Goal: Information Seeking & Learning: Learn about a topic

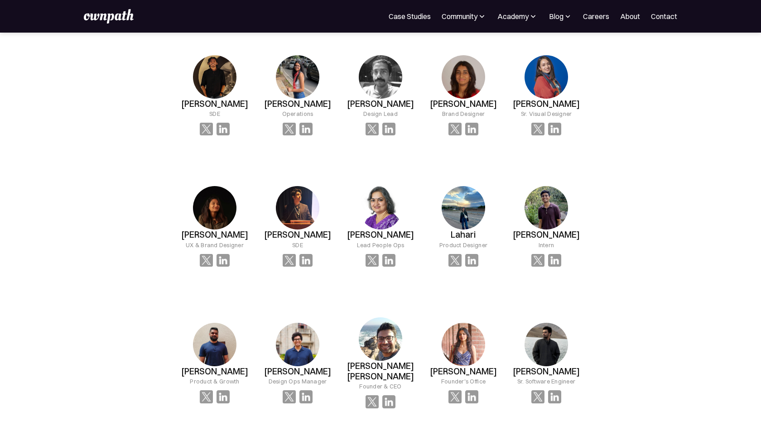
scroll to position [601, 0]
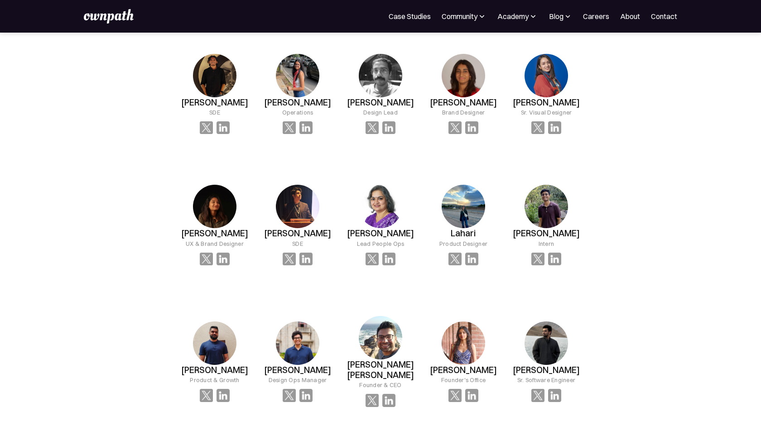
click at [643, 161] on div "OUR MISSION At ownpath, our mission is to unlock potential — in people, teams, …" at bounding box center [380, 392] width 761 height 1922
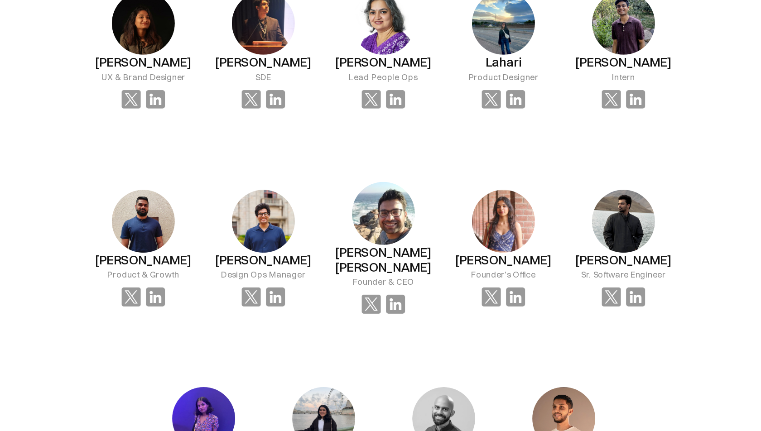
scroll to position [668, 0]
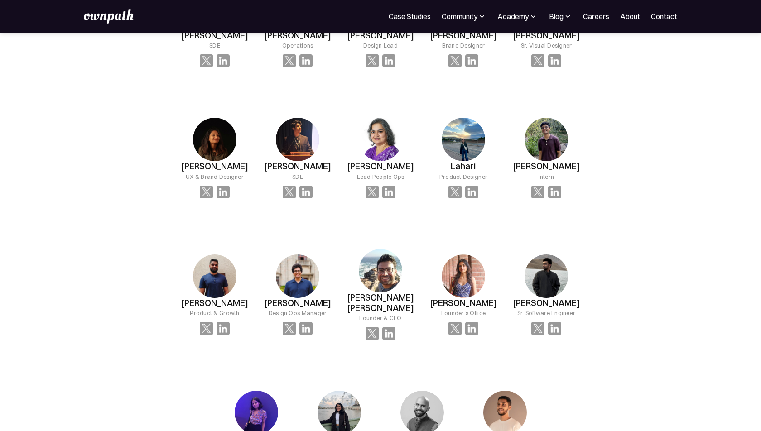
click at [639, 242] on div "OUR MISSION At ownpath, our mission is to unlock potential — in people, teams, …" at bounding box center [380, 325] width 761 height 1922
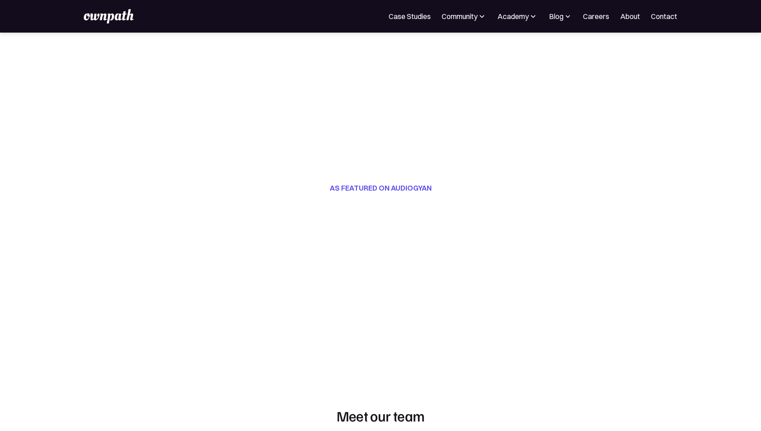
scroll to position [0, 0]
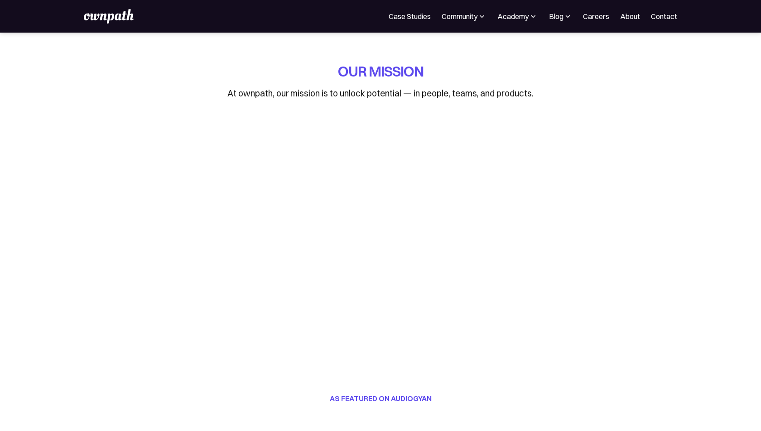
click at [121, 17] on img at bounding box center [109, 16] width 50 height 14
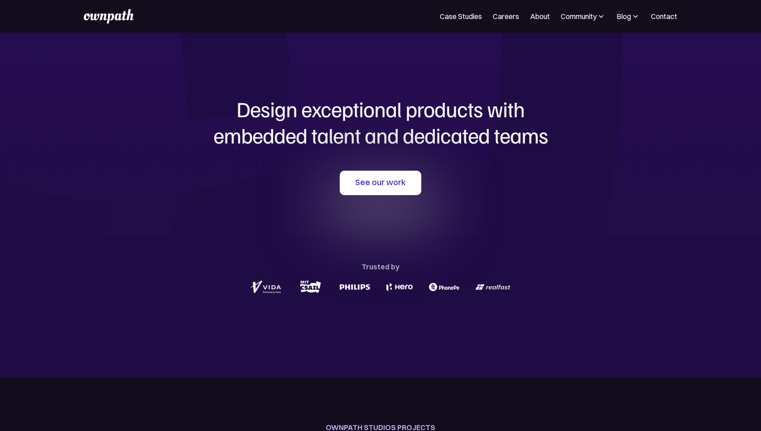
click at [164, 171] on div "See our work Trusted by" at bounding box center [380, 233] width 435 height 125
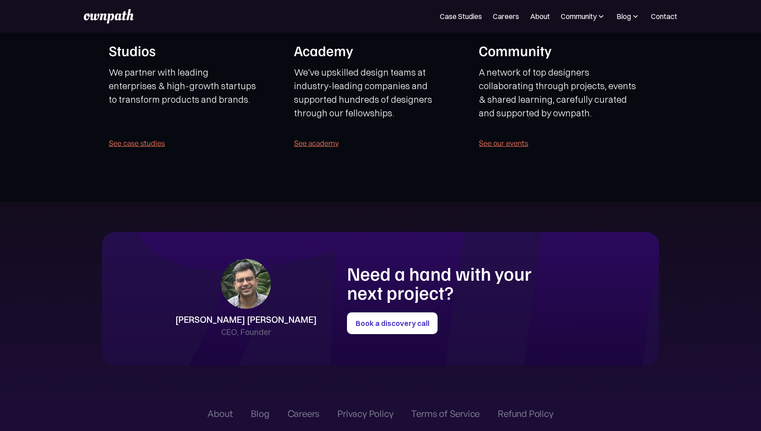
scroll to position [2102, 0]
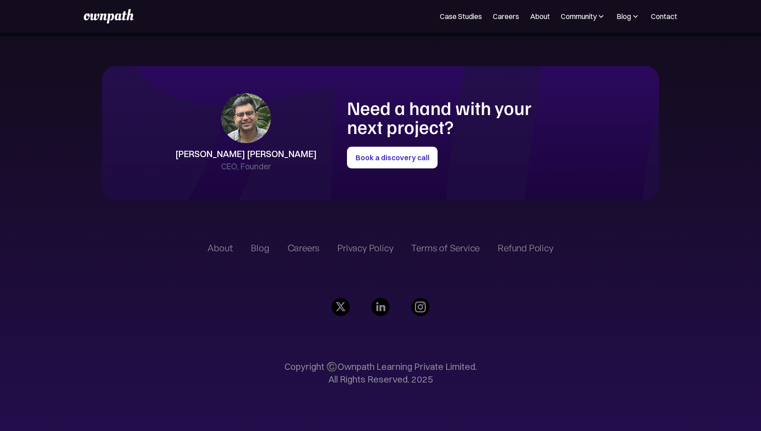
click at [601, 12] on img at bounding box center [600, 16] width 9 height 9
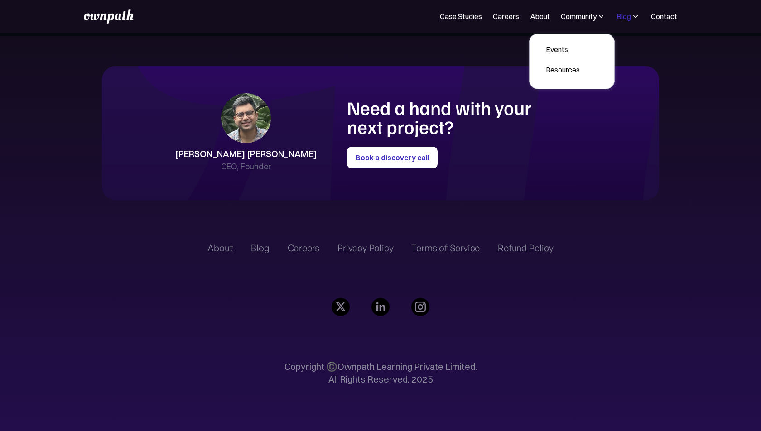
click at [631, 18] on div "Blog" at bounding box center [623, 16] width 14 height 11
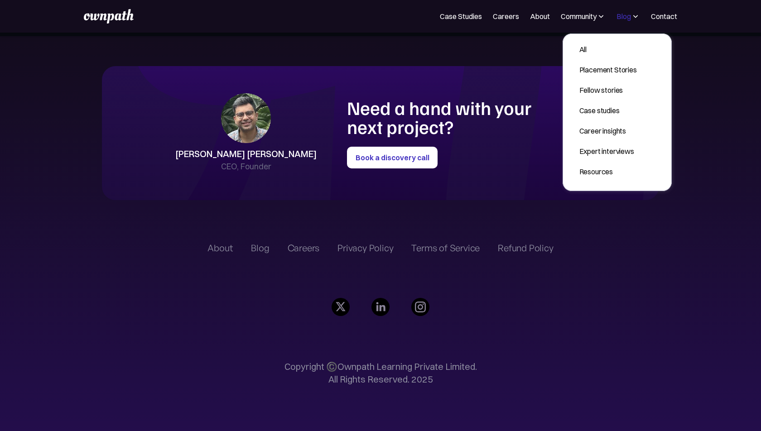
click at [631, 18] on div "Blog" at bounding box center [623, 16] width 14 height 11
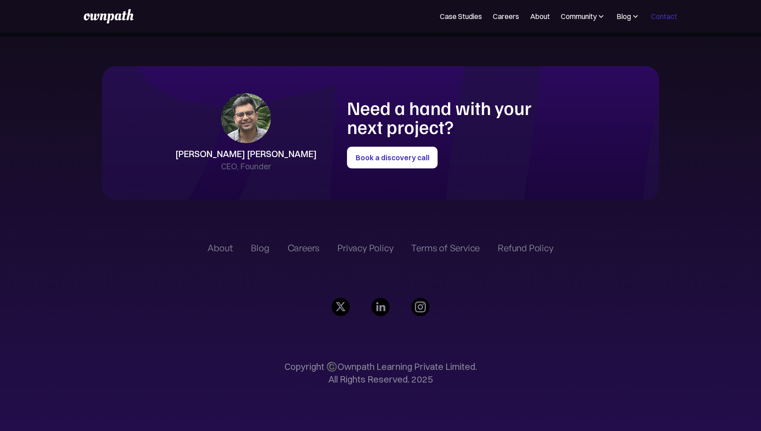
click at [655, 17] on link "Contact" at bounding box center [664, 16] width 26 height 11
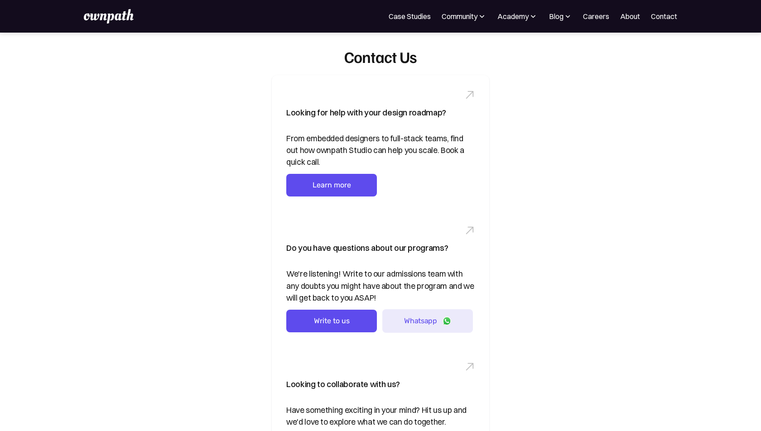
click at [94, 13] on img at bounding box center [109, 16] width 50 height 14
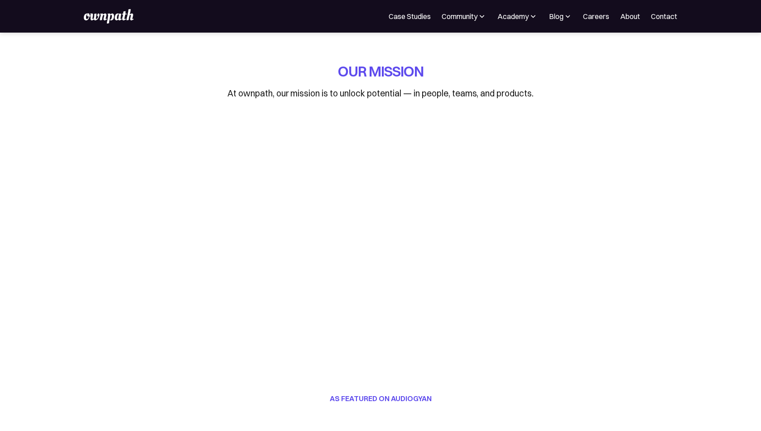
click at [382, 97] on p "At ownpath, our mission is to unlock potential — in people, teams, and products." at bounding box center [380, 93] width 306 height 14
click at [115, 29] on div "For Companies Case Studies Community Events Design Residency Work on exciting p…" at bounding box center [380, 16] width 761 height 33
click at [120, 17] on img at bounding box center [109, 16] width 50 height 14
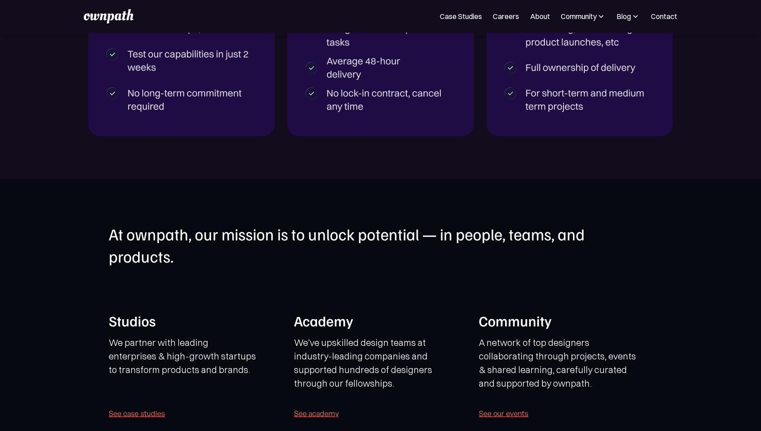
scroll to position [1665, 0]
click at [543, 20] on link "About" at bounding box center [540, 16] width 20 height 11
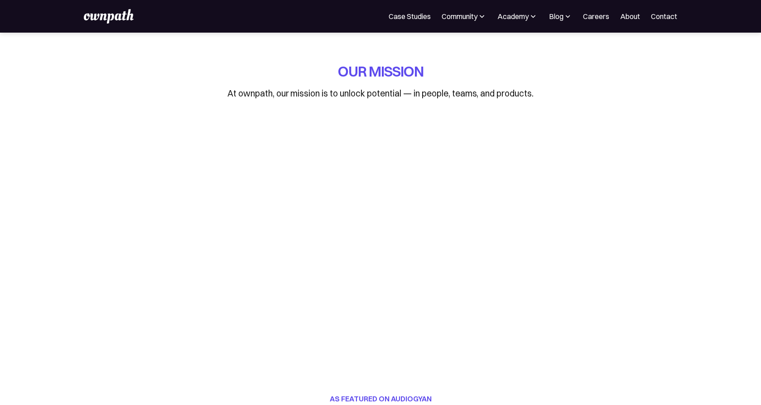
click at [403, 23] on div "For Companies Case Studies Community Events Design Residency Work on exciting p…" at bounding box center [380, 16] width 593 height 14
click at [410, 17] on link "Case Studies" at bounding box center [410, 16] width 42 height 11
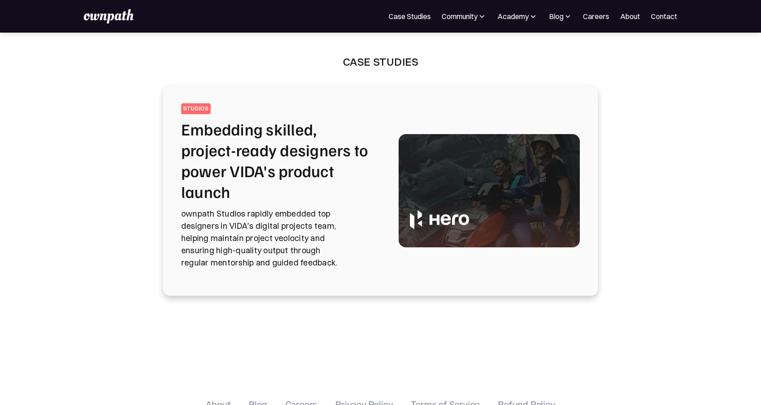
click at [117, 175] on div "Case Studies featured STUDIOS Embedding skilled, project-ready designers to pow…" at bounding box center [380, 201] width 761 height 336
click at [322, 149] on h2 "Embedding skilled, project-ready designers to power VIDA's product launch" at bounding box center [279, 160] width 196 height 83
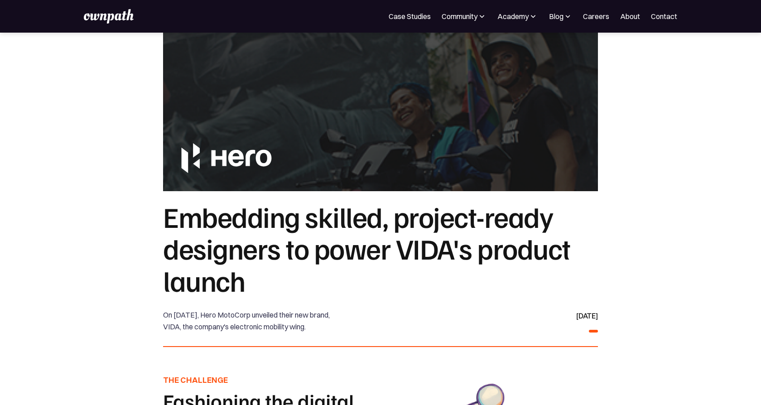
click at [91, 262] on section "Embedding skilled, project-ready designers to power VIDA's product launch On Ma…" at bounding box center [380, 373] width 761 height 346
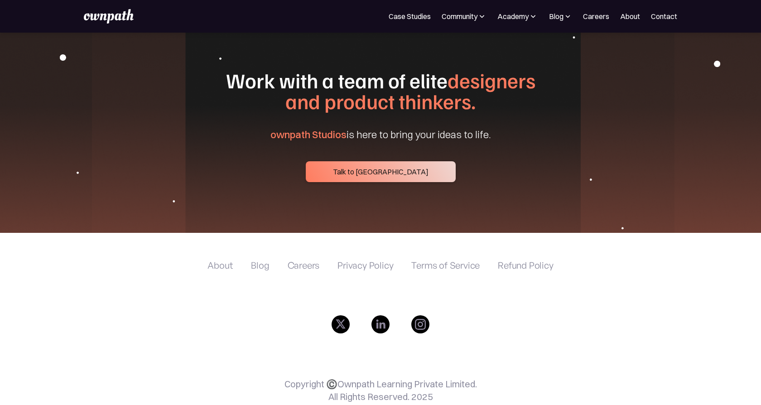
scroll to position [3685, 0]
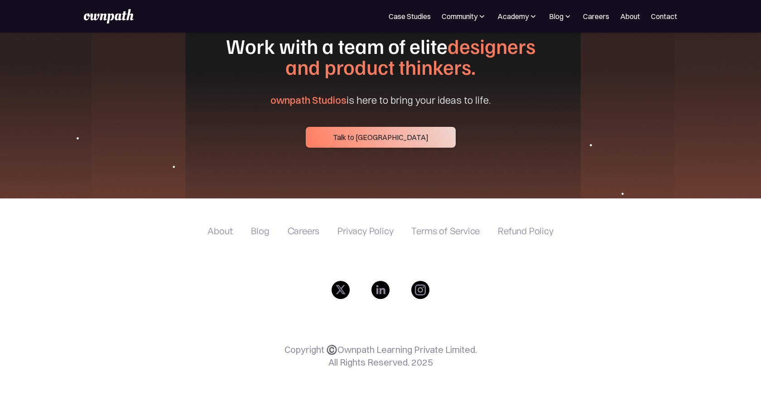
click at [102, 19] on img at bounding box center [109, 16] width 50 height 14
click at [111, 17] on img at bounding box center [109, 16] width 50 height 14
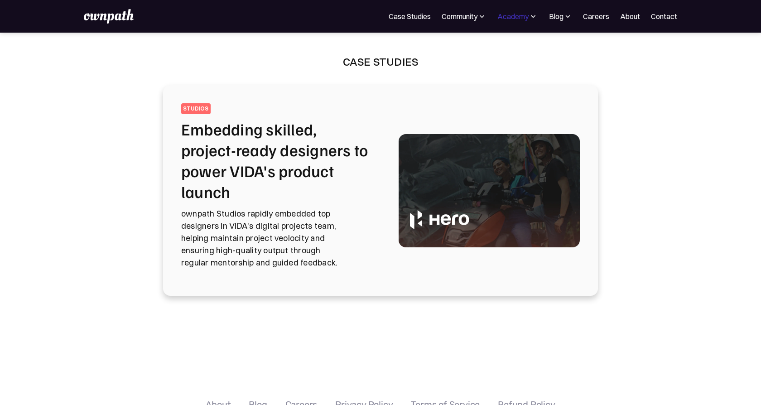
click at [522, 14] on div "Academy" at bounding box center [512, 16] width 31 height 11
click at [500, 51] on div "Resources" at bounding box center [497, 49] width 34 height 11
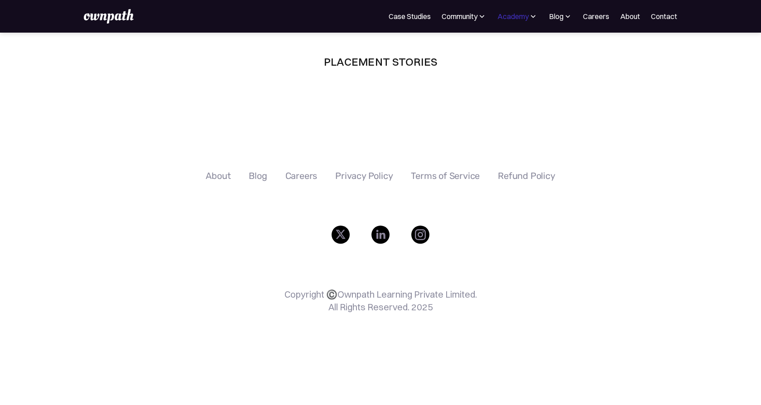
click at [522, 14] on div "Academy" at bounding box center [512, 16] width 31 height 11
click at [413, 85] on div "Placement stories Read real-life success stories of designers who found their d…" at bounding box center [380, 86] width 761 height 107
click at [520, 19] on div "Academy" at bounding box center [512, 16] width 31 height 11
click at [516, 19] on div "Academy" at bounding box center [512, 16] width 31 height 11
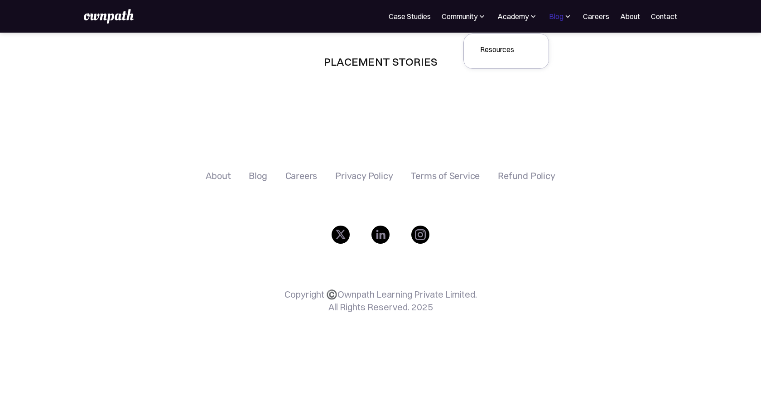
click at [562, 14] on div "Blog" at bounding box center [556, 16] width 14 height 11
click at [548, 84] on link "Expert interviews" at bounding box center [539, 79] width 69 height 16
click at [567, 12] on img at bounding box center [567, 16] width 9 height 9
click at [535, 61] on div "Case studies" at bounding box center [540, 58] width 55 height 11
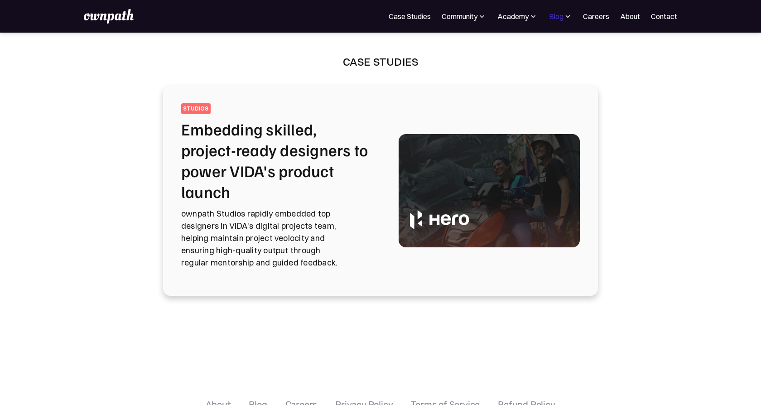
click at [559, 17] on div "Blog" at bounding box center [556, 16] width 14 height 11
click at [602, 18] on link "Careers" at bounding box center [596, 16] width 26 height 11
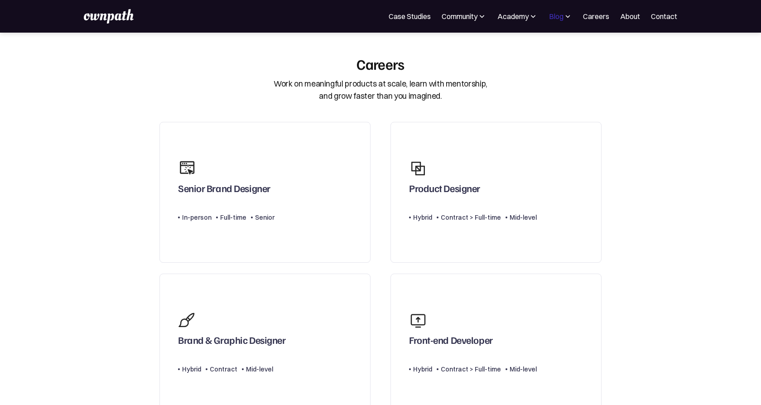
click at [554, 19] on div "Blog" at bounding box center [556, 16] width 14 height 11
click at [549, 79] on div "Expert interviews" at bounding box center [540, 79] width 55 height 11
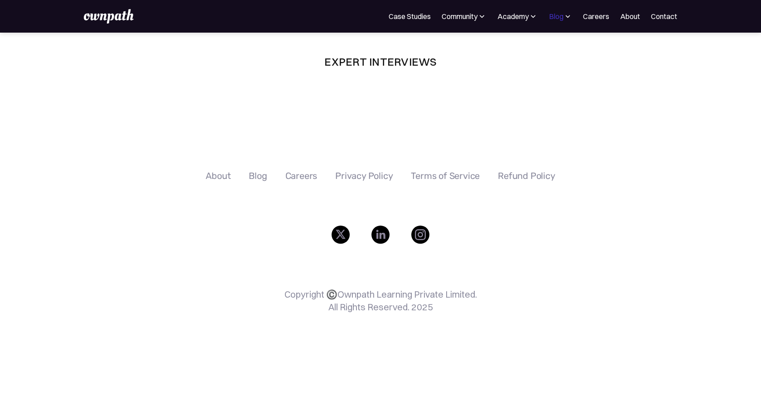
click at [562, 17] on div "Blog" at bounding box center [556, 16] width 14 height 11
click at [415, 127] on div "Expert Interviews Lorem ipsum dolor sit amet, consectetur adipiscing elit. Frin…" at bounding box center [380, 86] width 761 height 107
click at [451, 119] on div "Expert Interviews Lorem ipsum dolor sit amet, consectetur adipiscing elit. Frin…" at bounding box center [380, 86] width 761 height 107
click at [559, 19] on div "Blog" at bounding box center [556, 16] width 14 height 11
click at [540, 62] on div "Case studies" at bounding box center [540, 58] width 55 height 11
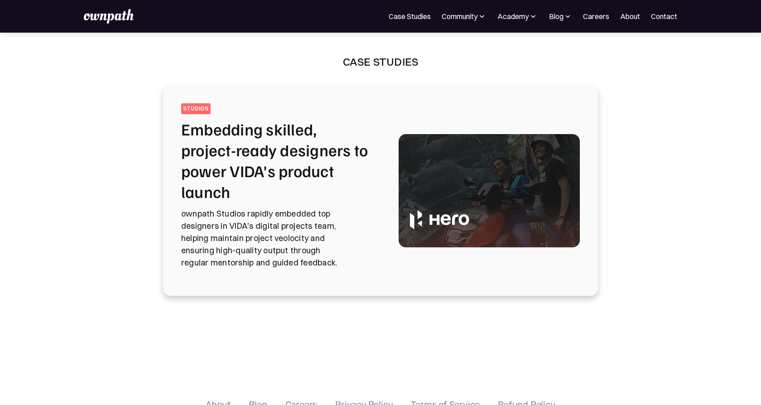
click at [569, 10] on div "For Companies Case Studies Community Events Design Residency Work on exciting p…" at bounding box center [380, 16] width 593 height 14
click at [563, 18] on div "Blog" at bounding box center [556, 16] width 14 height 11
click at [595, 16] on link "Careers" at bounding box center [596, 16] width 26 height 11
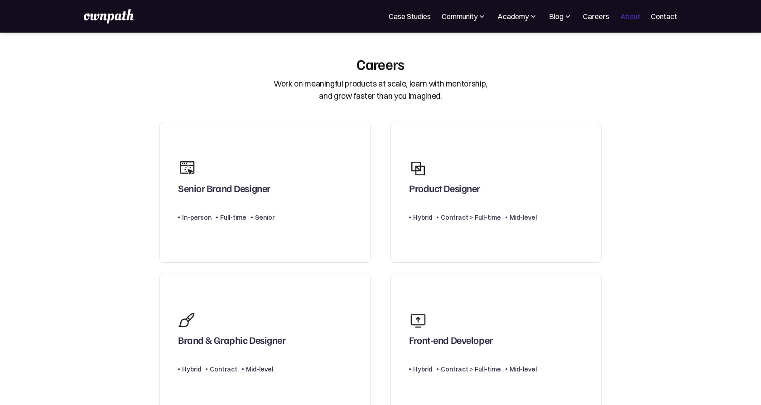
click at [634, 13] on link "About" at bounding box center [630, 16] width 20 height 11
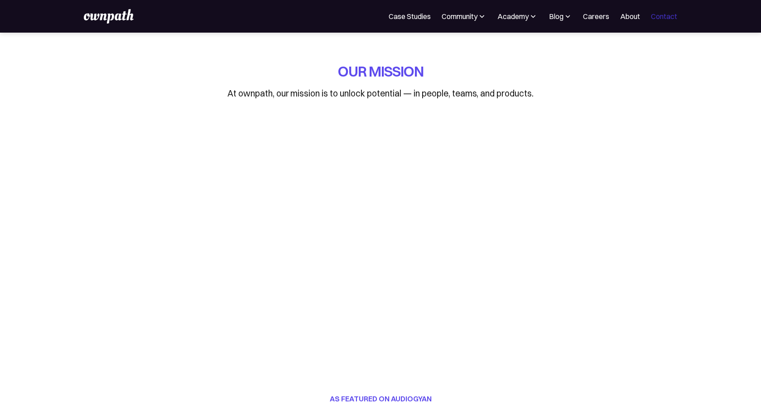
click at [669, 16] on link "Contact" at bounding box center [664, 16] width 26 height 11
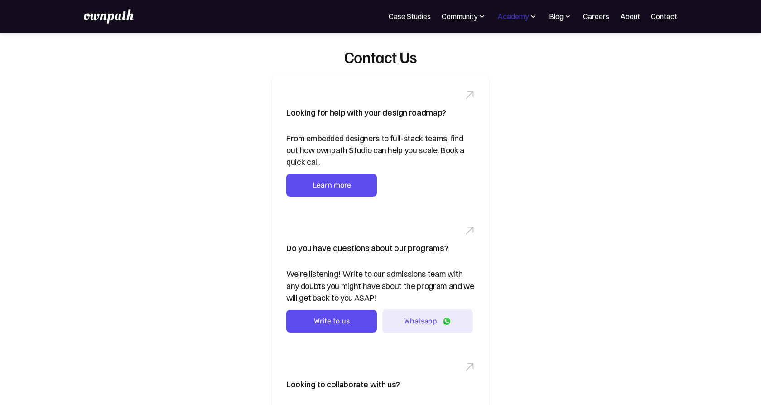
click at [520, 16] on div "Academy" at bounding box center [512, 16] width 31 height 11
click at [569, 20] on img at bounding box center [567, 16] width 9 height 9
click at [517, 23] on div "For Companies Case Studies Community Events Design Residency Work on exciting p…" at bounding box center [380, 16] width 593 height 14
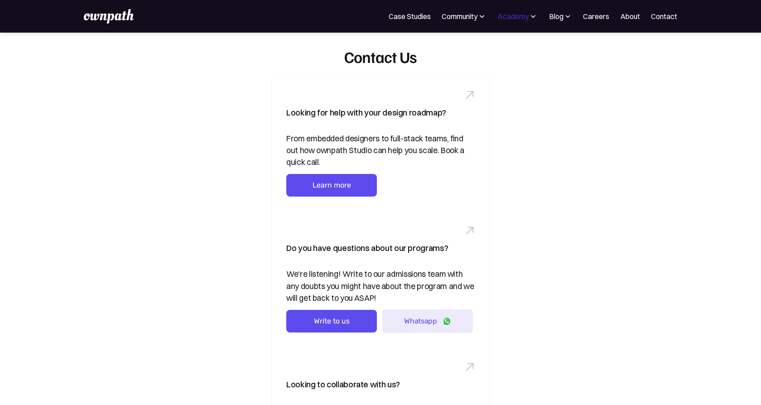
click at [518, 18] on div "Academy" at bounding box center [512, 16] width 31 height 11
click at [565, 14] on img at bounding box center [567, 16] width 9 height 9
click at [508, 18] on div "Academy" at bounding box center [512, 16] width 31 height 11
click at [518, 17] on div "Academy" at bounding box center [512, 16] width 31 height 11
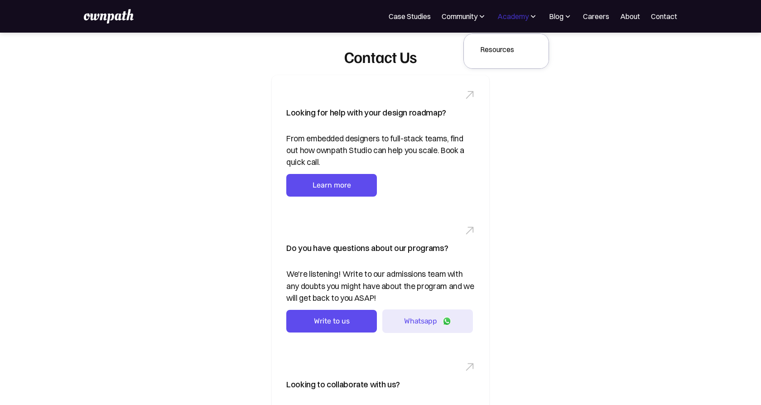
click at [518, 17] on div "Academy" at bounding box center [512, 16] width 31 height 11
click at [561, 16] on div "Blog" at bounding box center [556, 16] width 14 height 11
click at [540, 80] on div "Expert interviews" at bounding box center [540, 79] width 55 height 11
click at [608, 18] on link "Careers" at bounding box center [596, 16] width 26 height 11
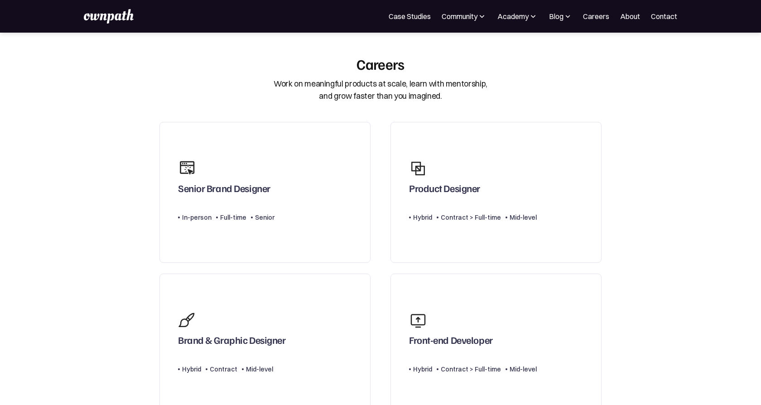
click at [642, 17] on nav "For Companies Case Studies Community Events Design Residency Work on exciting p…" at bounding box center [533, 16] width 288 height 11
click at [635, 18] on link "About" at bounding box center [630, 16] width 20 height 11
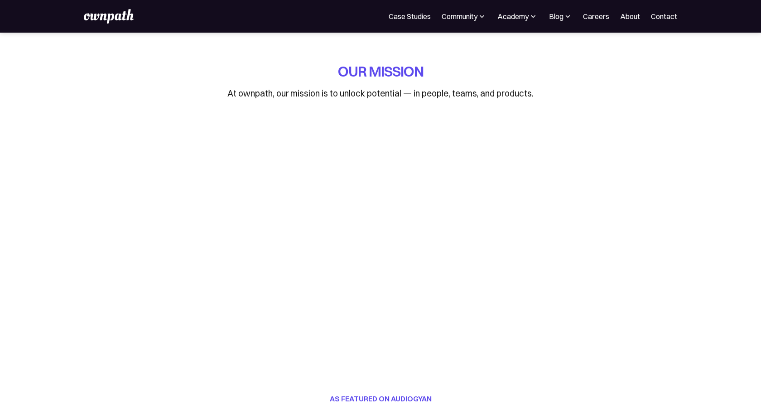
click at [117, 17] on img at bounding box center [109, 16] width 50 height 14
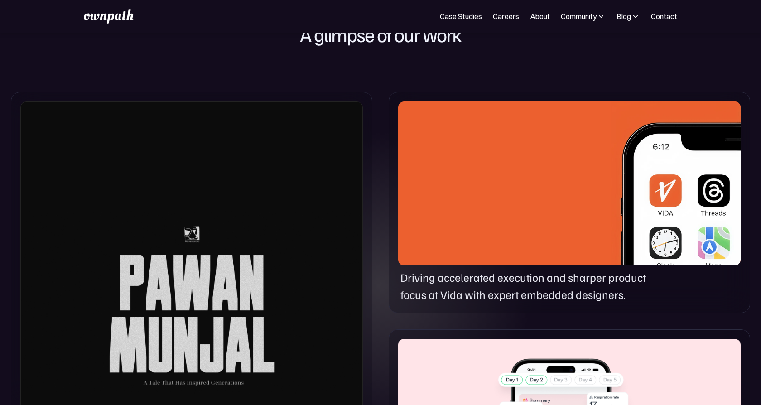
scroll to position [790, 0]
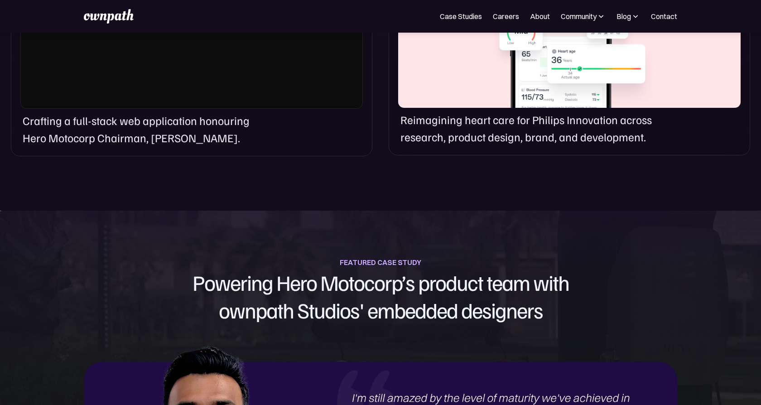
click at [339, 295] on h1 "Powering Hero Motocorp’s product team with ownpath Studios' embedded designers" at bounding box center [380, 297] width 609 height 56
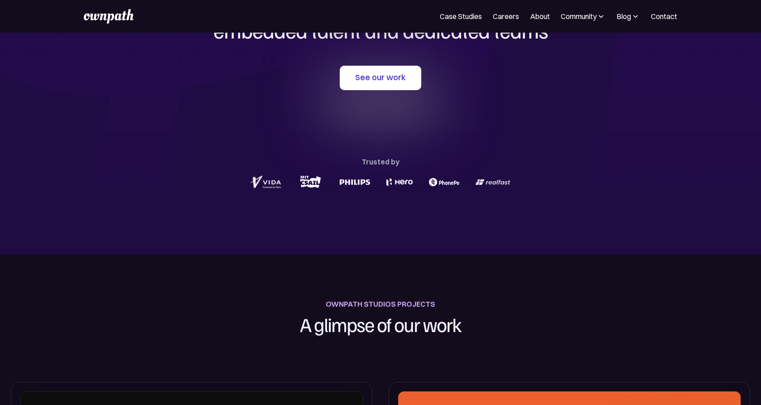
scroll to position [0, 0]
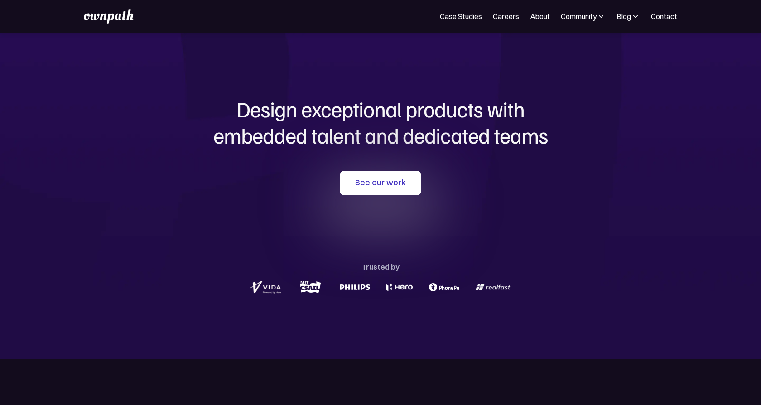
click at [208, 130] on h1 "Design exceptional products with embedded talent and dedicated teams" at bounding box center [380, 122] width 435 height 52
click at [278, 212] on div "See our work Trusted by" at bounding box center [380, 233] width 435 height 125
click at [450, 216] on div "See our work Trusted by" at bounding box center [380, 233] width 435 height 125
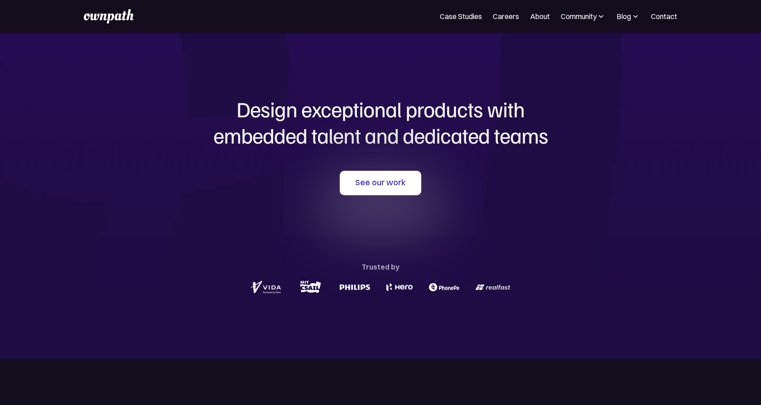
click at [420, 148] on h1 "Design exceptional products with embedded talent and dedicated teams" at bounding box center [380, 122] width 435 height 52
click at [448, 183] on div "See our work Trusted by" at bounding box center [380, 233] width 435 height 125
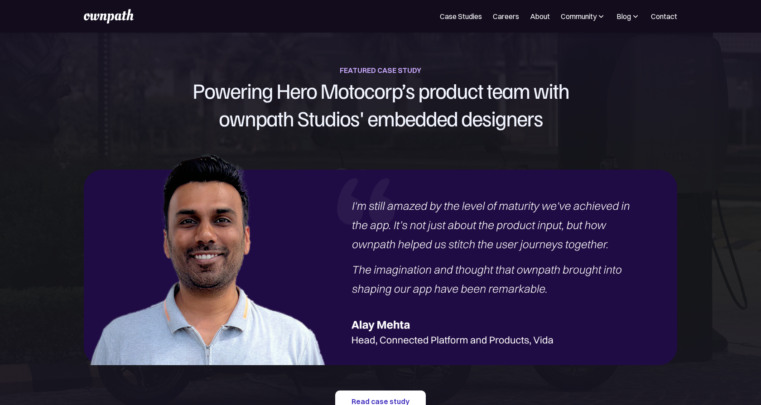
scroll to position [941, 0]
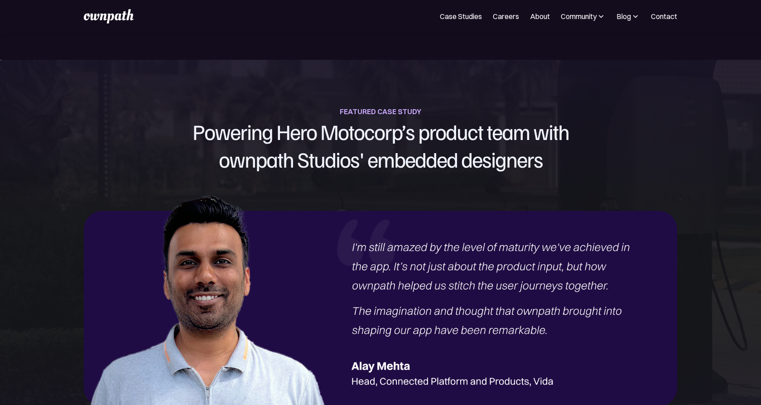
click at [416, 158] on h1 "Powering Hero Motocorp’s product team with ownpath Studios' embedded designers" at bounding box center [380, 146] width 609 height 56
click at [310, 168] on h1 "Powering Hero Motocorp’s product team with ownpath Studios' embedded designers" at bounding box center [380, 146] width 609 height 56
click at [304, 168] on h1 "Powering Hero Motocorp’s product team with ownpath Studios' embedded designers" at bounding box center [380, 146] width 609 height 56
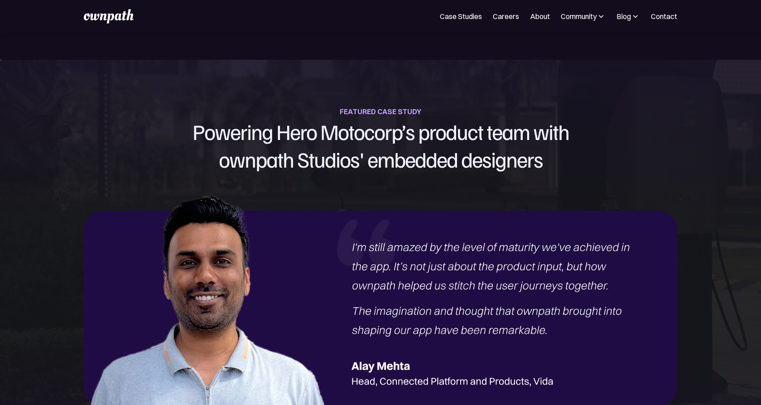
click at [249, 166] on h1 "Powering Hero Motocorp’s product team with ownpath Studios' embedded designers" at bounding box center [380, 146] width 609 height 56
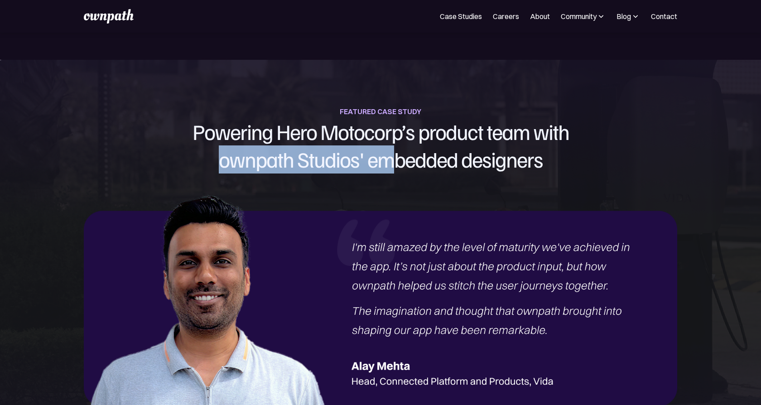
drag, startPoint x: 212, startPoint y: 162, endPoint x: 387, endPoint y: 159, distance: 174.8
click at [387, 159] on h1 "Powering Hero Motocorp’s product team with ownpath Studios' embedded designers" at bounding box center [380, 146] width 609 height 56
click at [355, 170] on h1 "Powering Hero Motocorp’s product team with ownpath Studios' embedded designers" at bounding box center [380, 146] width 609 height 56
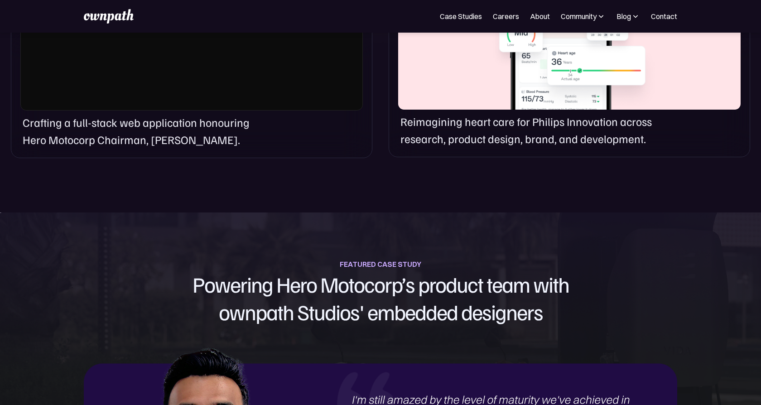
scroll to position [0, 0]
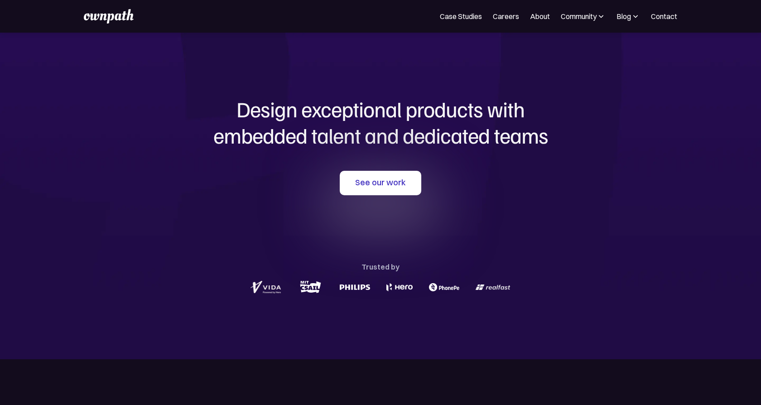
click at [370, 84] on div "Design exceptional products with embedded talent and dedicated teams with us Se…" at bounding box center [380, 196] width 435 height 327
click at [465, 18] on link "Case Studies" at bounding box center [461, 16] width 42 height 11
click at [466, 14] on link "Case Studies" at bounding box center [461, 16] width 42 height 11
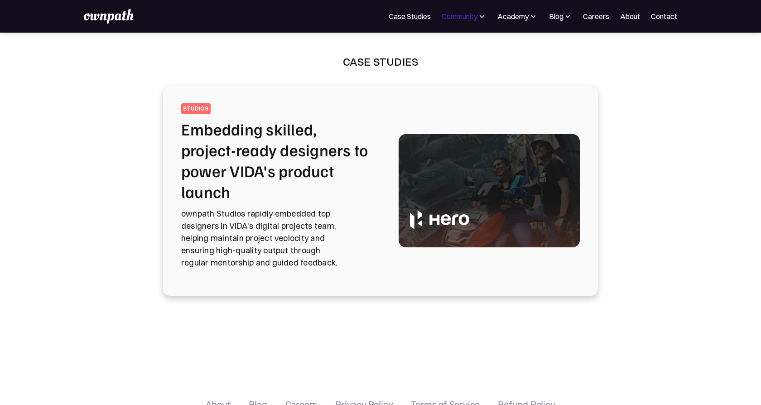
click at [475, 14] on div "Community" at bounding box center [460, 16] width 36 height 11
click at [437, 48] on div "Events" at bounding box center [444, 49] width 22 height 11
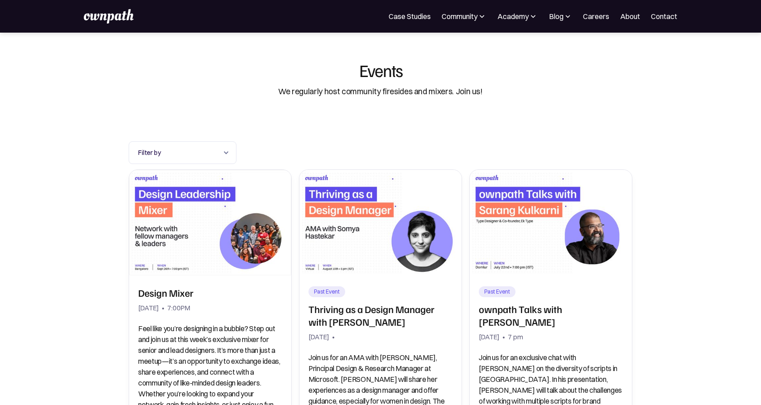
click at [485, 17] on img at bounding box center [481, 16] width 9 height 9
click at [515, 13] on div "Academy" at bounding box center [512, 16] width 31 height 11
click at [571, 5] on div "For Companies Case Studies Community Events Design Residency Work on exciting p…" at bounding box center [380, 16] width 761 height 33
click at [562, 17] on div "Blog" at bounding box center [556, 16] width 14 height 11
click at [601, 19] on link "Careers" at bounding box center [596, 16] width 26 height 11
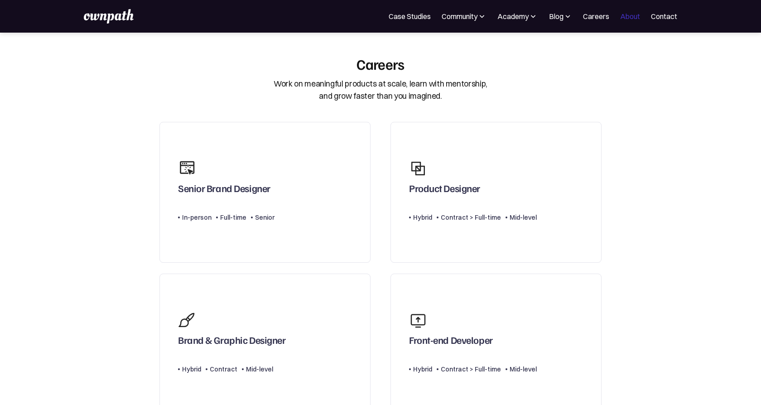
click at [626, 15] on link "About" at bounding box center [630, 16] width 20 height 11
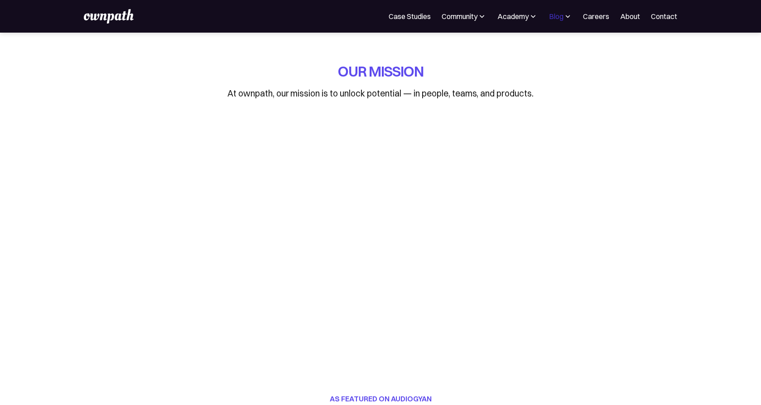
click at [557, 15] on div "Blog" at bounding box center [556, 16] width 14 height 11
click at [477, 17] on div "Community" at bounding box center [460, 16] width 36 height 11
click at [522, 18] on div "Academy" at bounding box center [512, 16] width 31 height 11
click at [469, 16] on div "Community" at bounding box center [460, 16] width 36 height 11
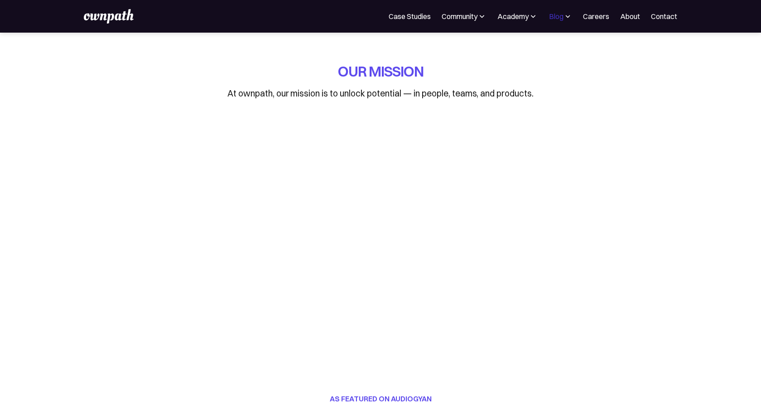
click at [561, 18] on div "Blog" at bounding box center [556, 16] width 14 height 11
click at [596, 18] on link "Careers" at bounding box center [596, 16] width 26 height 11
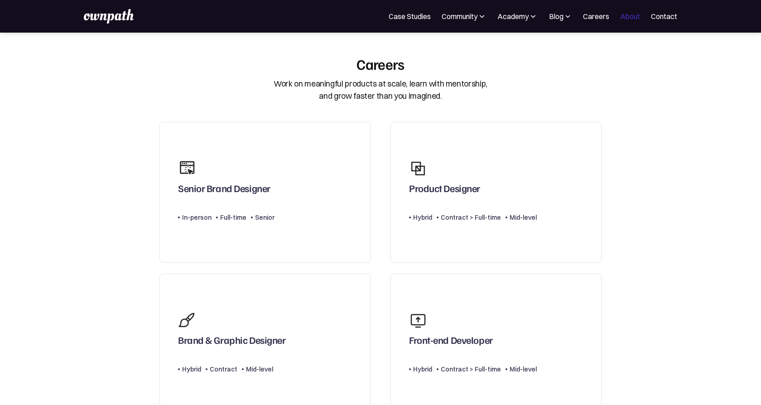
click at [630, 12] on link "About" at bounding box center [630, 16] width 20 height 11
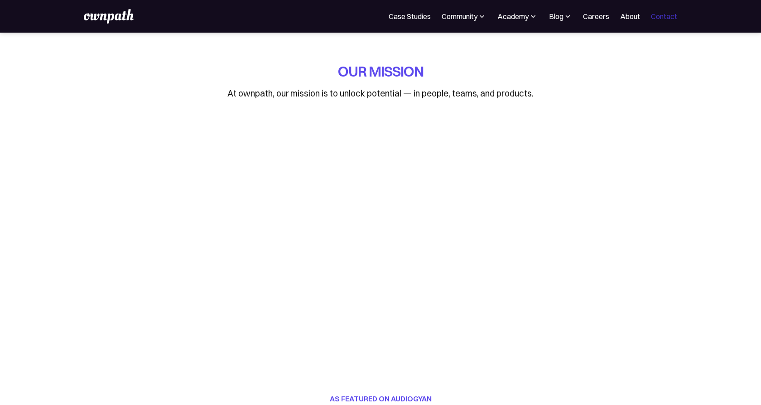
click at [672, 18] on link "Contact" at bounding box center [664, 16] width 26 height 11
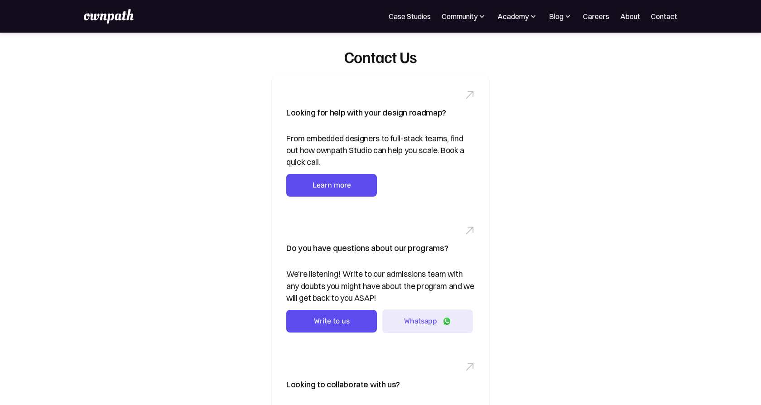
click at [125, 19] on img at bounding box center [109, 16] width 50 height 14
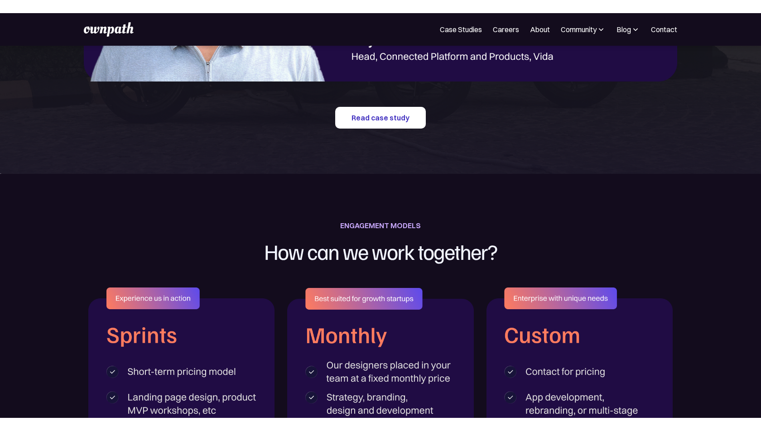
scroll to position [1297, 0]
